Goal: Navigation & Orientation: Find specific page/section

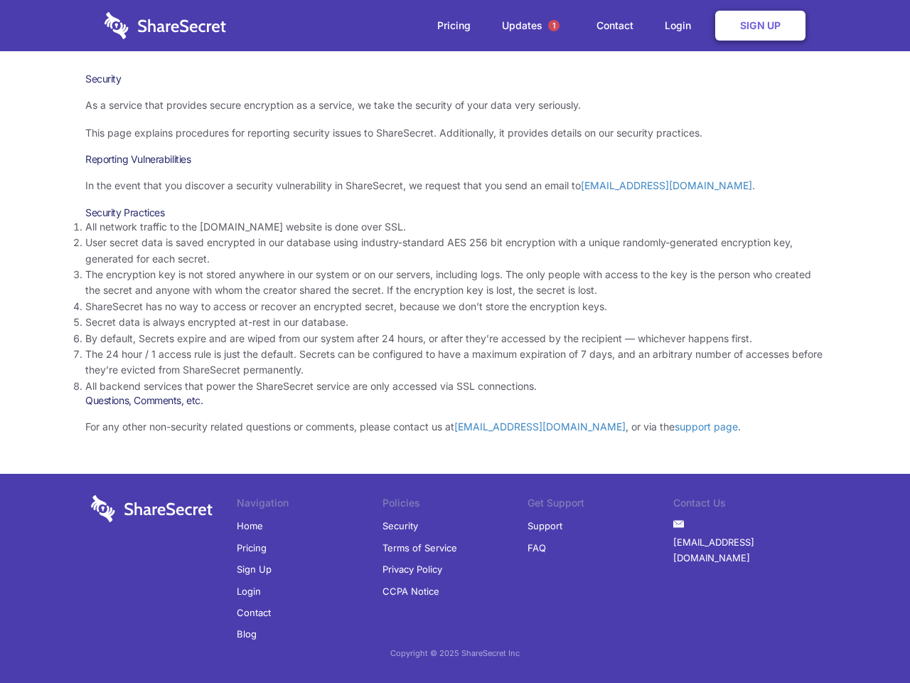
click at [455, 341] on li "By default, Secrets expire and are wiped from our system after 24 hours, or aft…" at bounding box center [454, 339] width 739 height 16
click at [554, 26] on span "1" at bounding box center [553, 25] width 11 height 11
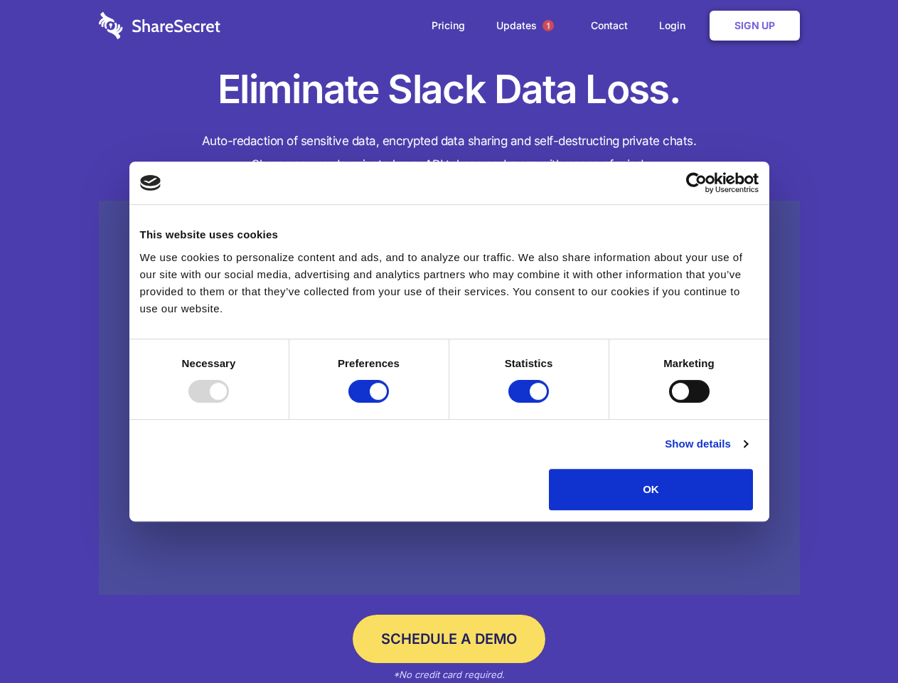
click at [229, 402] on div at bounding box center [208, 391] width 41 height 23
click at [389, 402] on input "Preferences" at bounding box center [368, 391] width 41 height 23
checkbox input "false"
click at [530, 402] on input "Statistics" at bounding box center [528, 391] width 41 height 23
checkbox input "false"
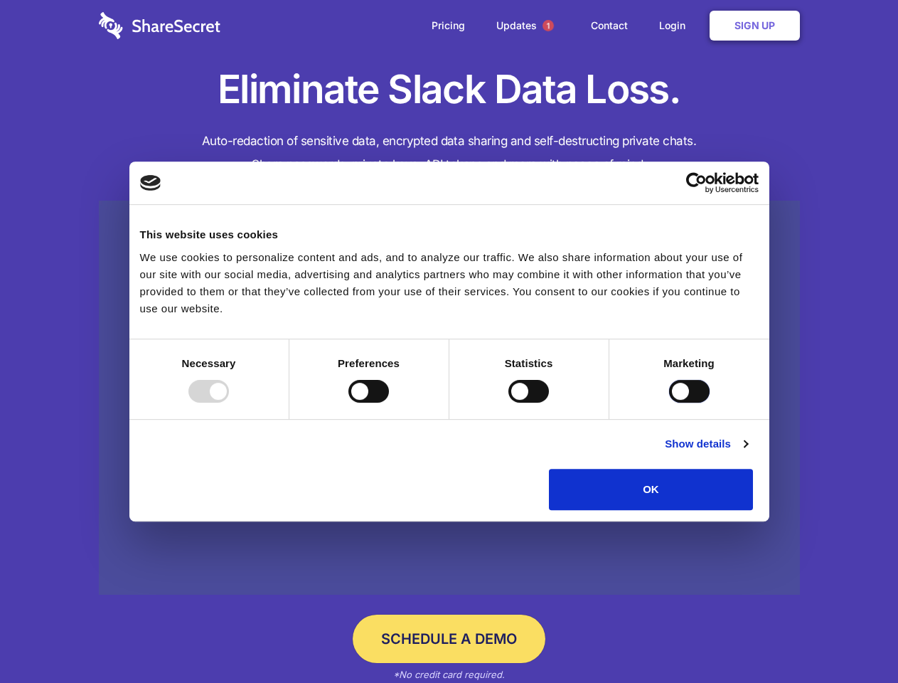
click at [669, 402] on input "Marketing" at bounding box center [689, 391] width 41 height 23
checkbox input "true"
click at [747, 452] on link "Show details" at bounding box center [706, 443] width 82 height 17
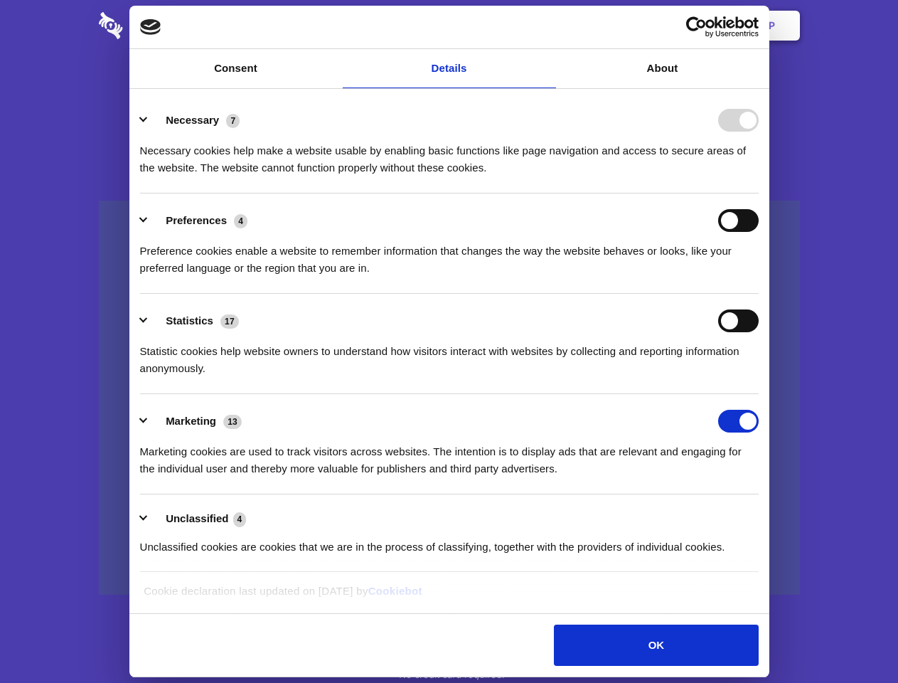
click at [759, 193] on li "Necessary 7 Necessary cookies help make a website usable by enabling basic func…" at bounding box center [449, 143] width 619 height 100
click at [547, 26] on span "1" at bounding box center [548, 25] width 11 height 11
